Goal: Information Seeking & Learning: Compare options

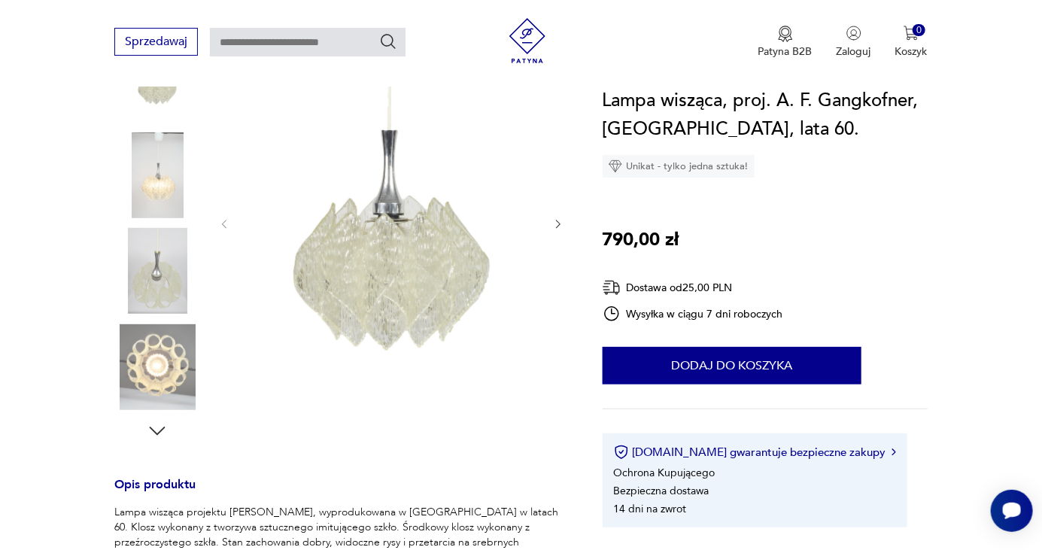
scroll to position [251, 0]
click at [143, 362] on img at bounding box center [157, 367] width 86 height 86
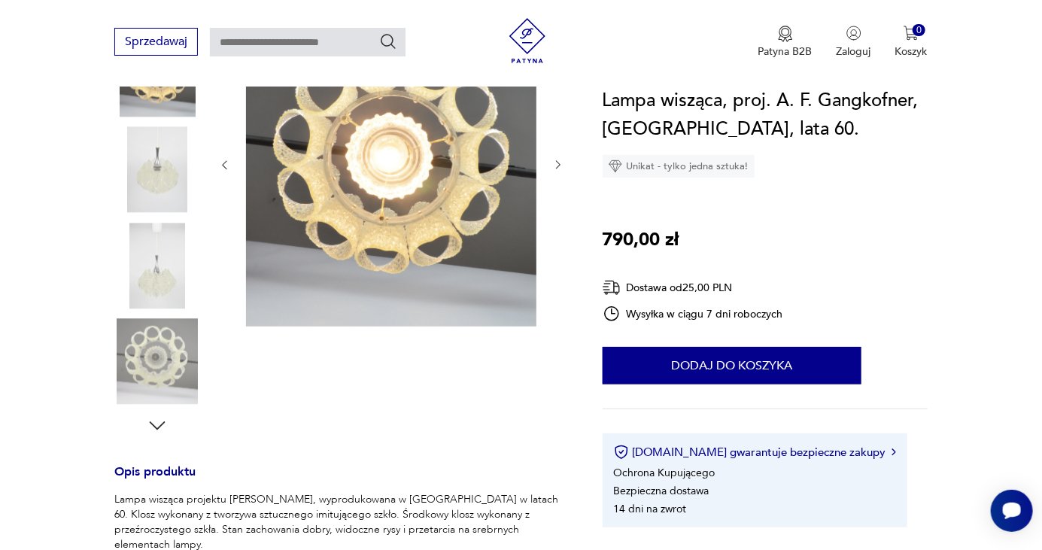
scroll to position [189, 0]
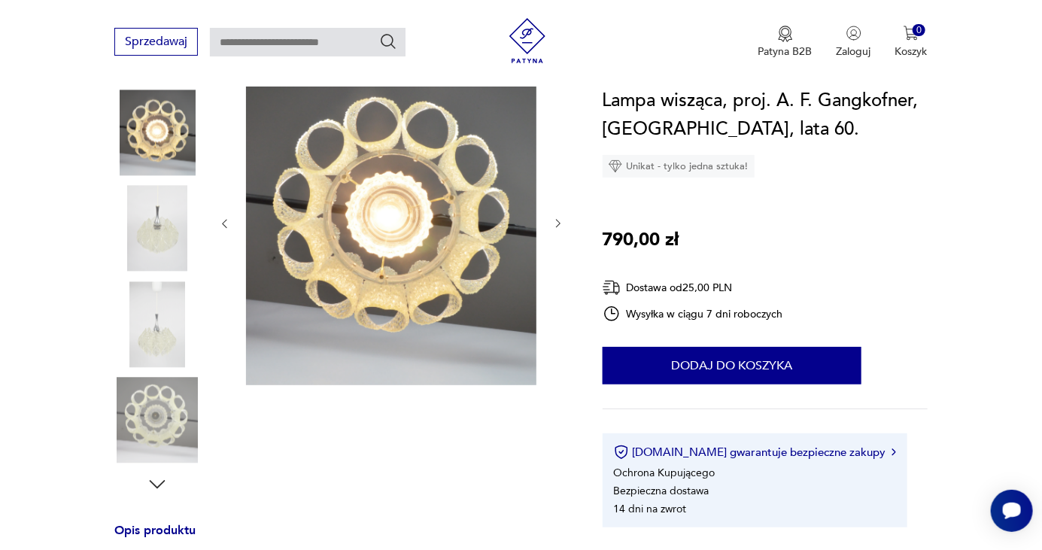
click at [147, 327] on img at bounding box center [157, 324] width 86 height 86
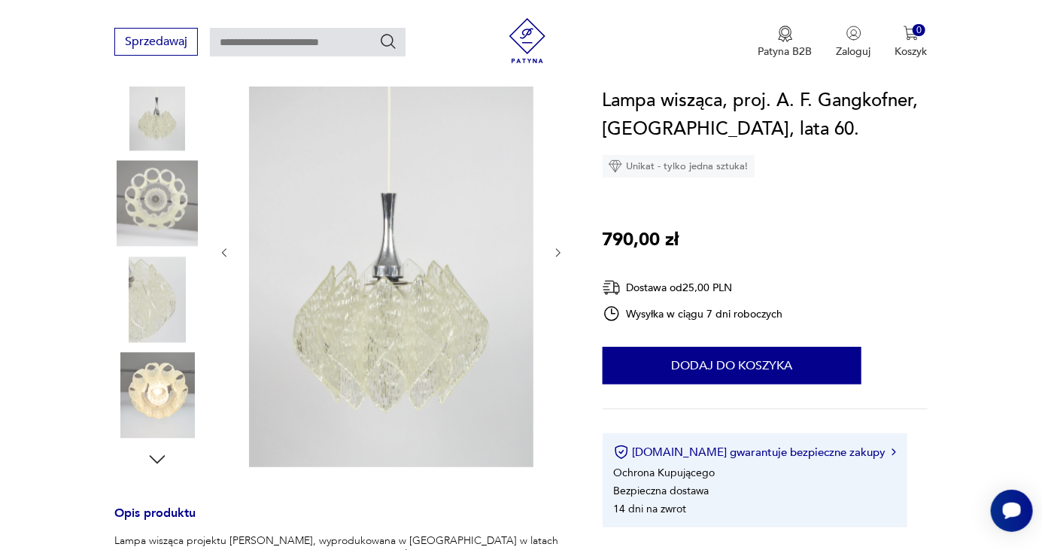
scroll to position [251, 0]
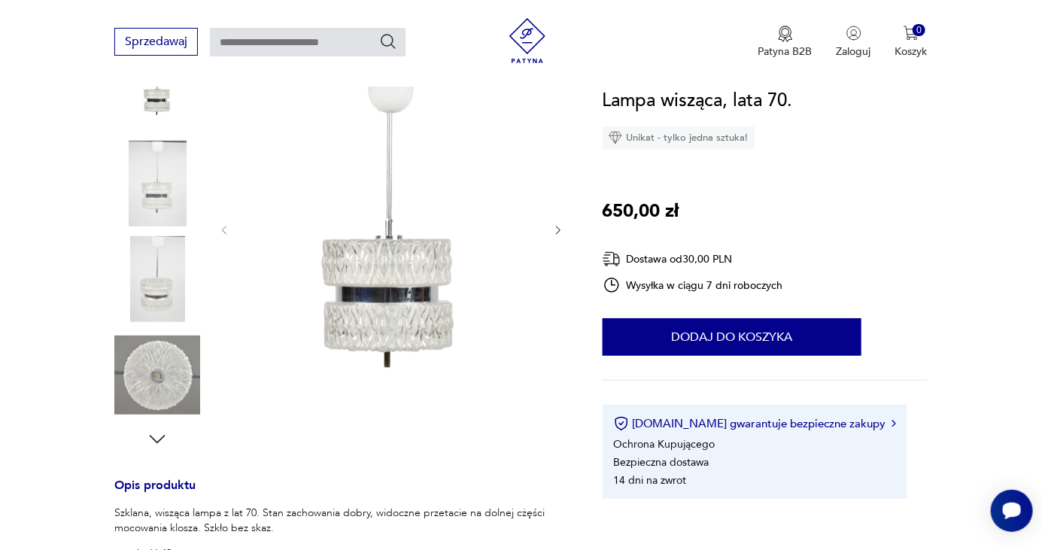
scroll to position [239, 0]
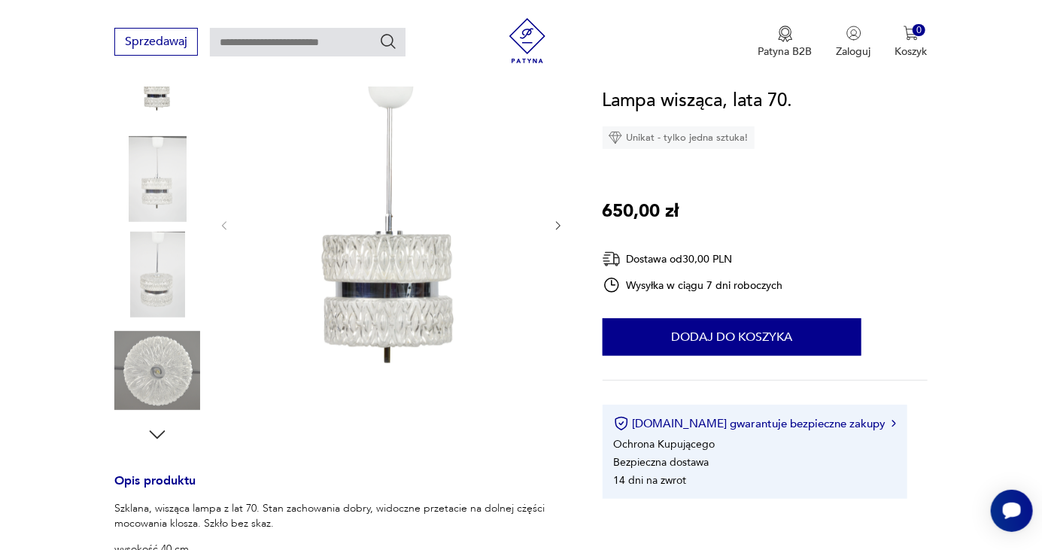
click at [158, 359] on img at bounding box center [157, 371] width 86 height 86
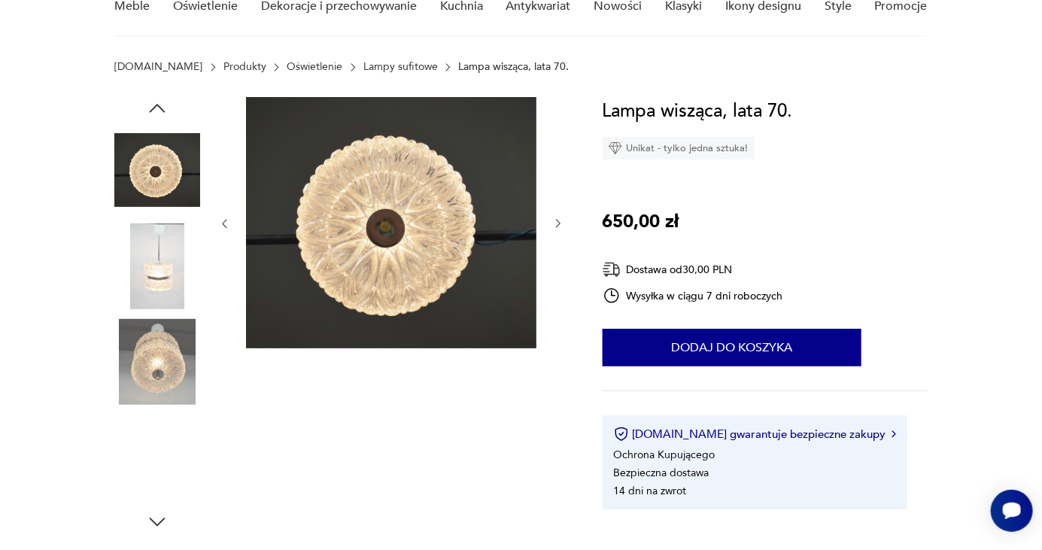
scroll to position [176, 0]
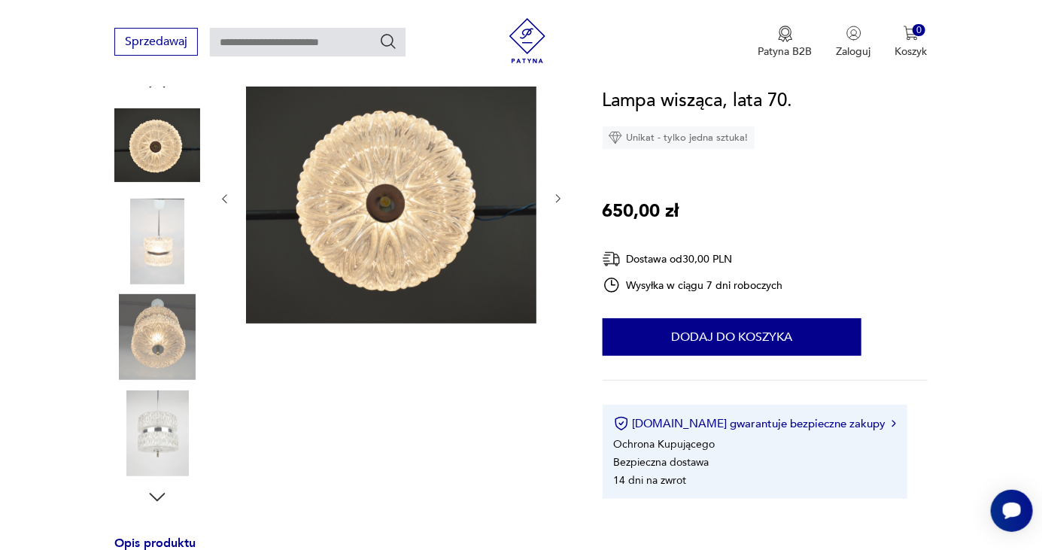
click at [144, 444] on img at bounding box center [157, 434] width 86 height 86
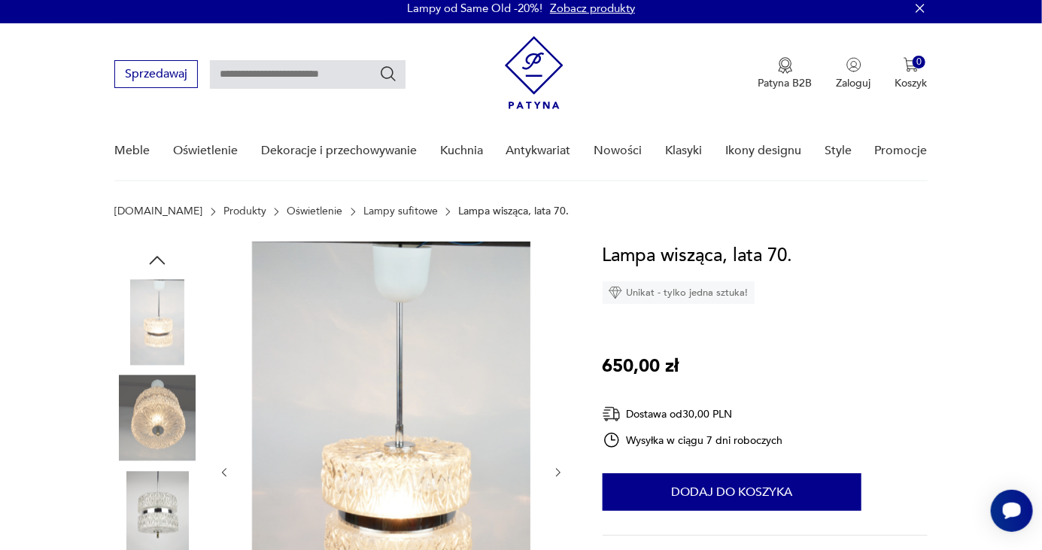
scroll to position [0, 0]
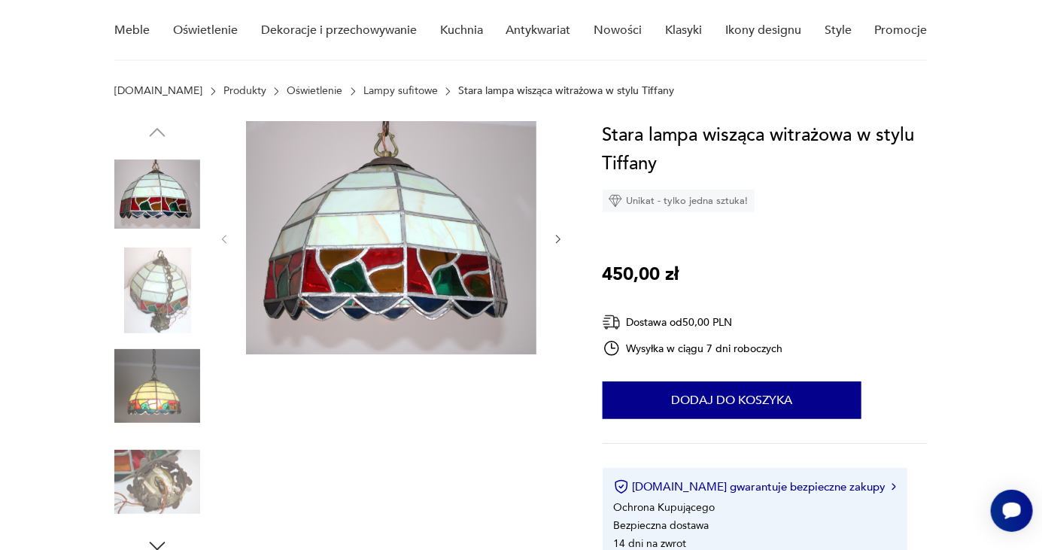
scroll to position [131, 0]
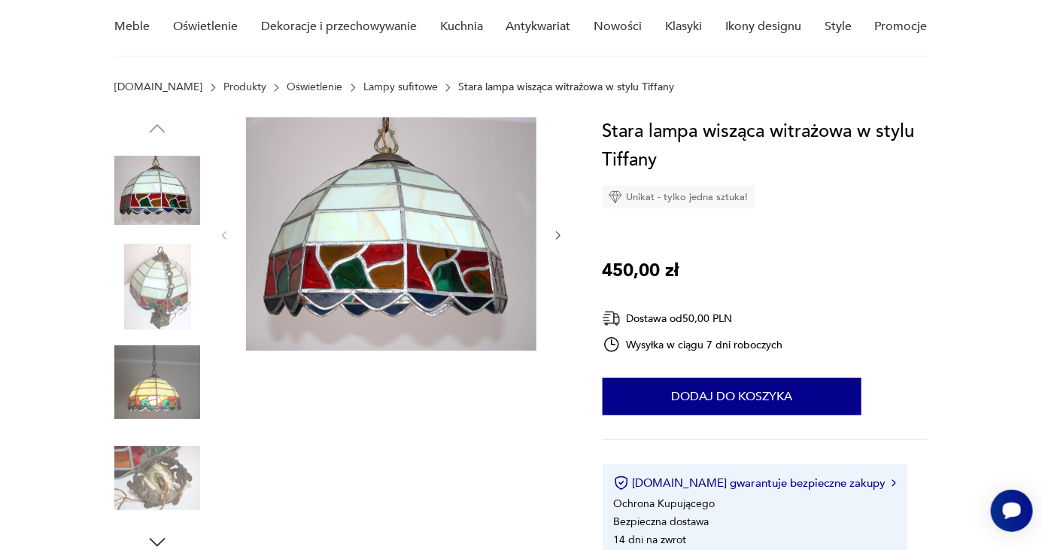
click at [555, 239] on icon "button" at bounding box center [558, 236] width 13 height 13
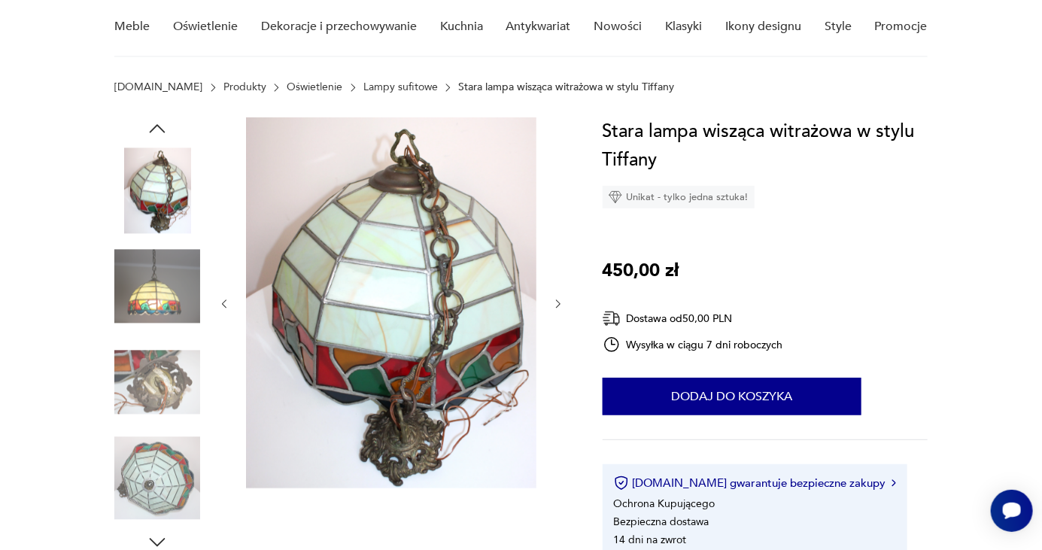
click at [549, 306] on div at bounding box center [391, 303] width 346 height 373
click at [552, 303] on icon "button" at bounding box center [558, 304] width 13 height 13
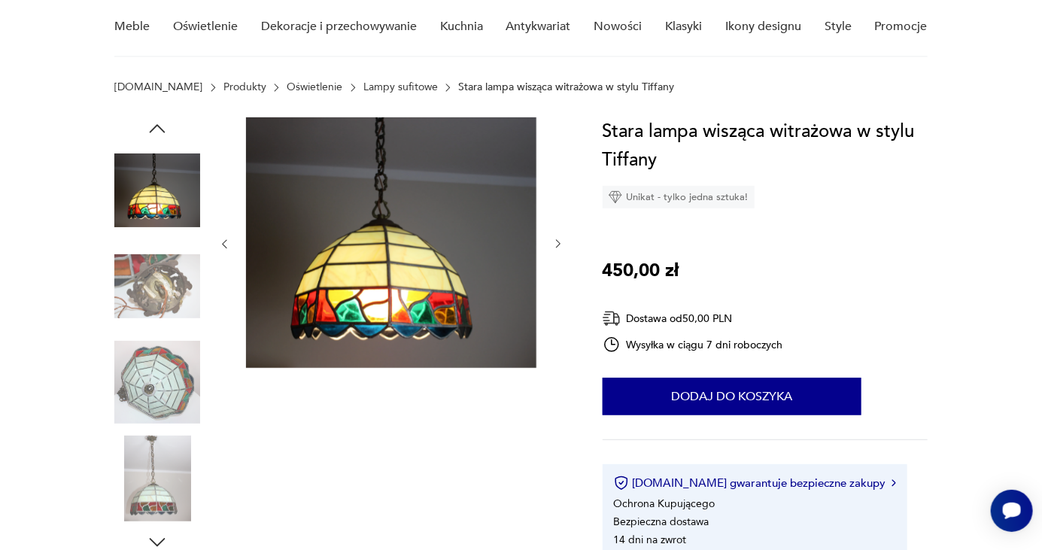
click at [549, 245] on div at bounding box center [391, 244] width 346 height 254
click at [558, 245] on icon "button" at bounding box center [558, 244] width 13 height 13
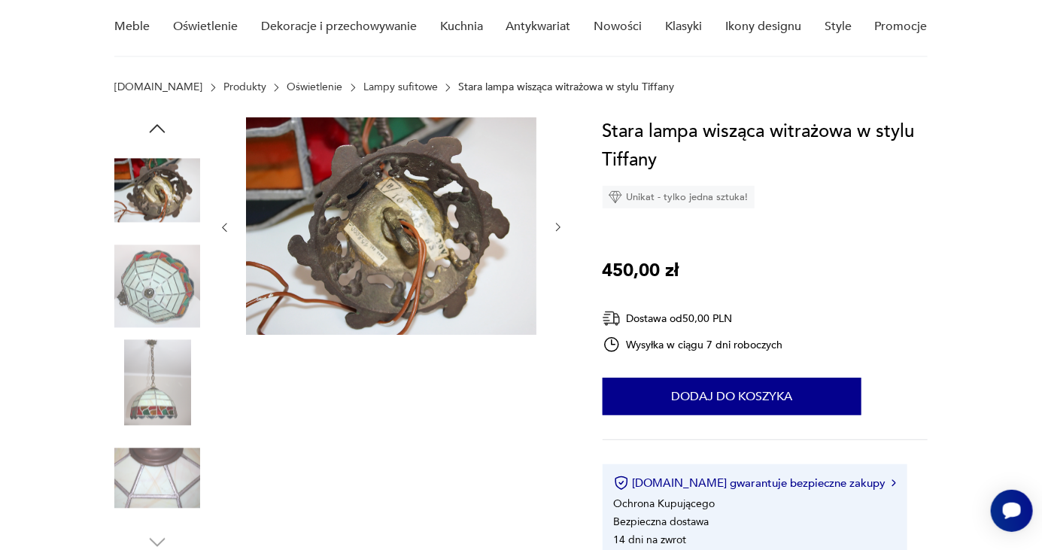
click at [548, 226] on div at bounding box center [391, 227] width 346 height 221
click at [550, 227] on div at bounding box center [391, 227] width 346 height 221
click at [555, 228] on icon "button" at bounding box center [558, 227] width 13 height 13
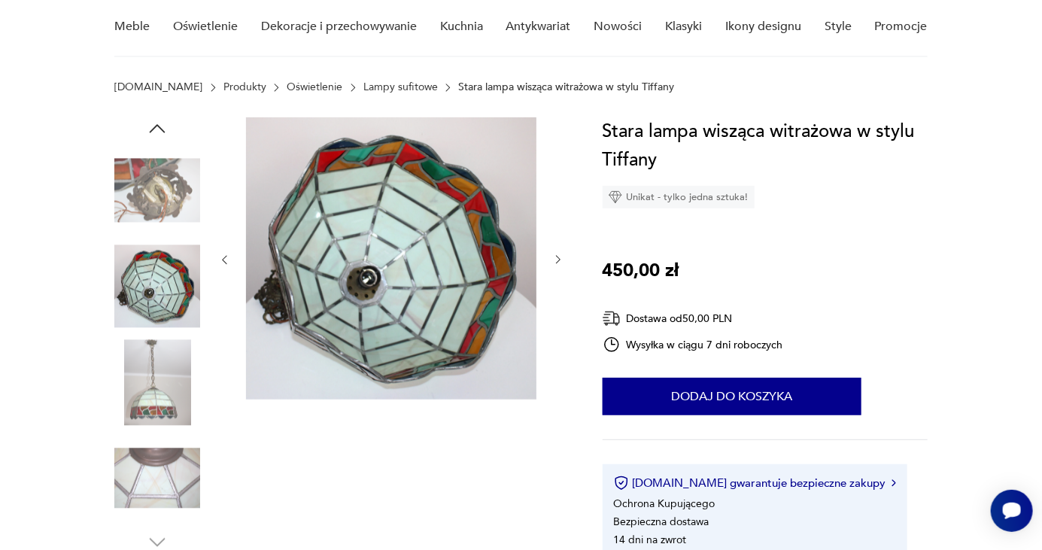
click at [555, 257] on icon "button" at bounding box center [558, 260] width 13 height 13
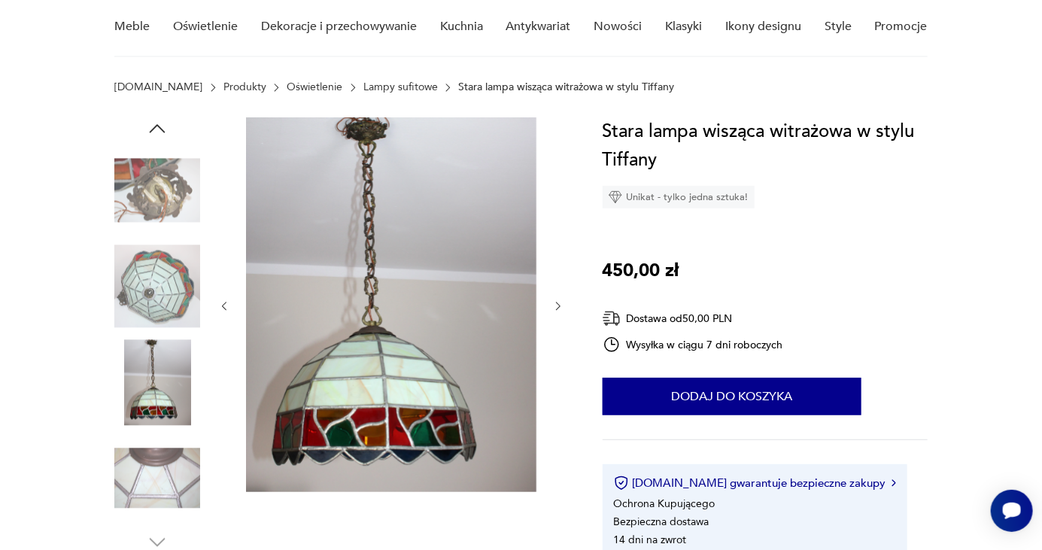
click at [555, 309] on icon "button" at bounding box center [558, 306] width 13 height 13
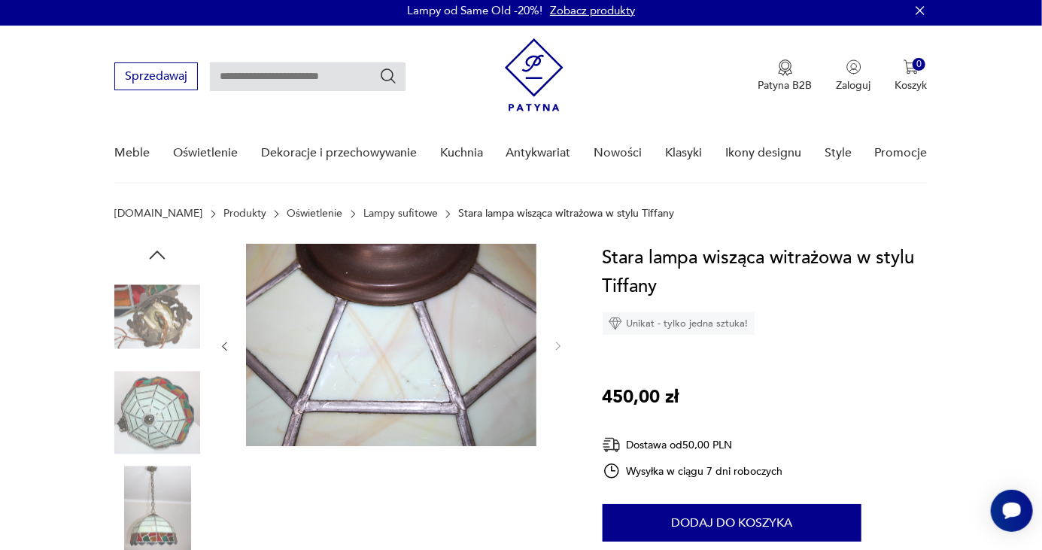
scroll to position [0, 0]
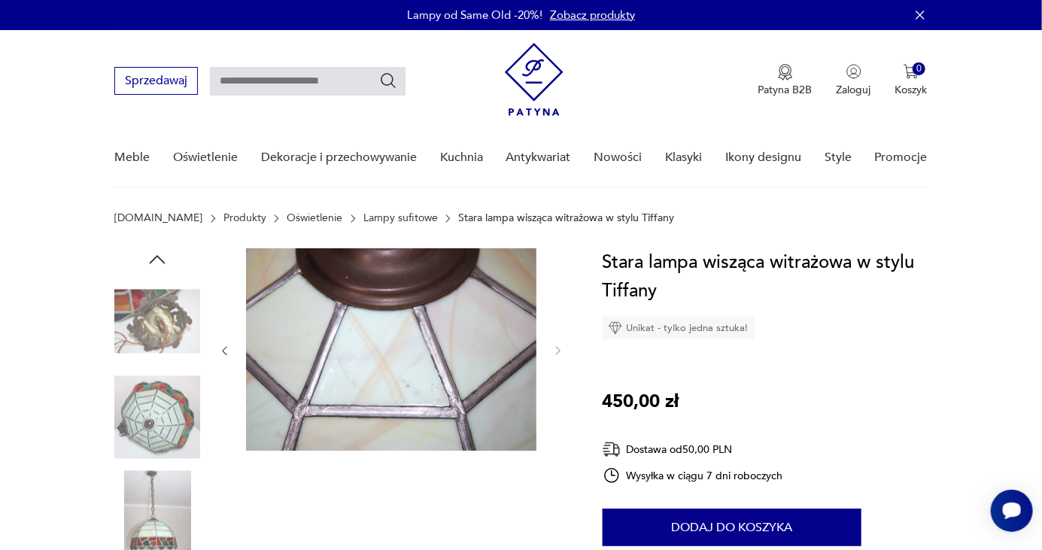
click at [159, 420] on img at bounding box center [157, 418] width 86 height 86
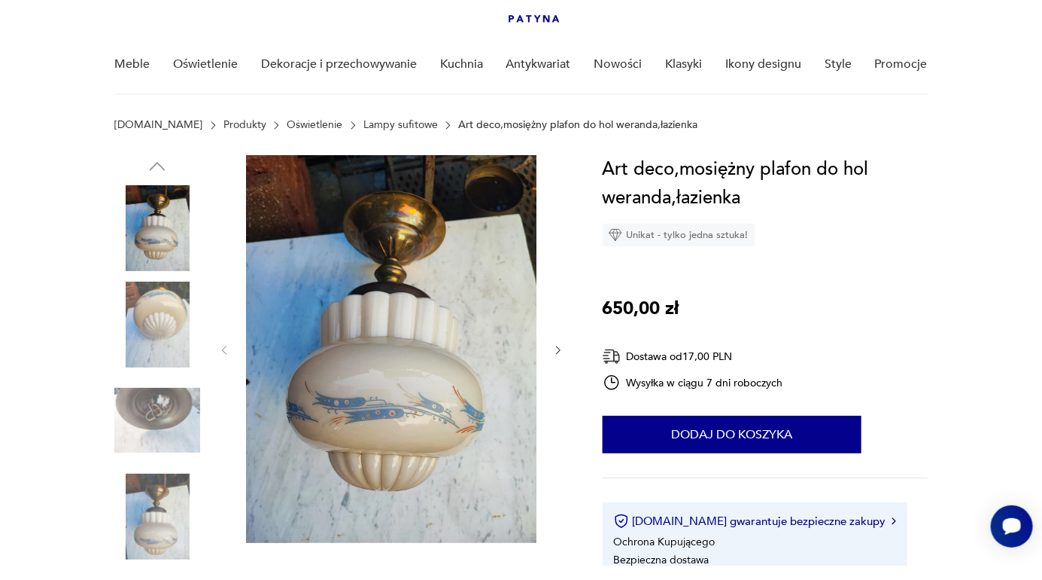
scroll to position [102, 0]
